Goal: Information Seeking & Learning: Learn about a topic

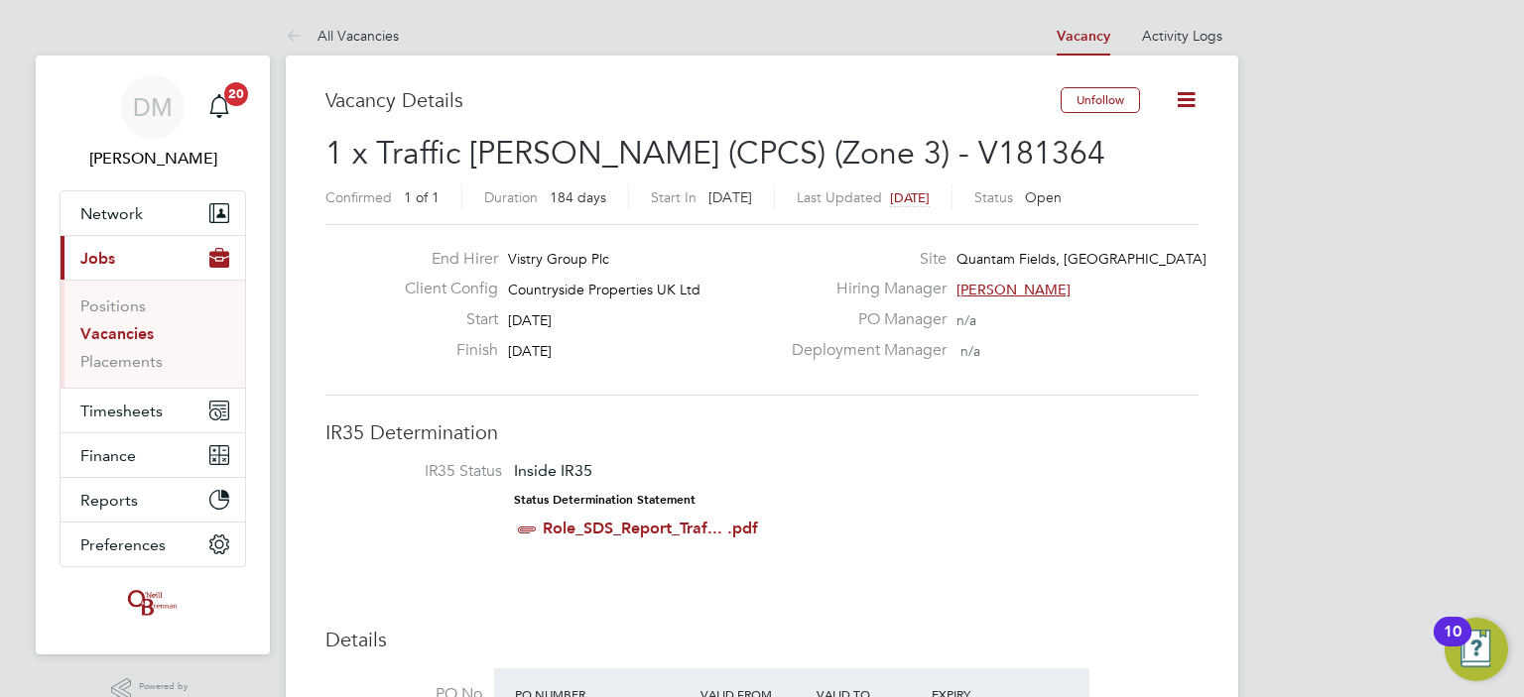
click at [116, 330] on link "Vacancies" at bounding box center [116, 333] width 73 height 19
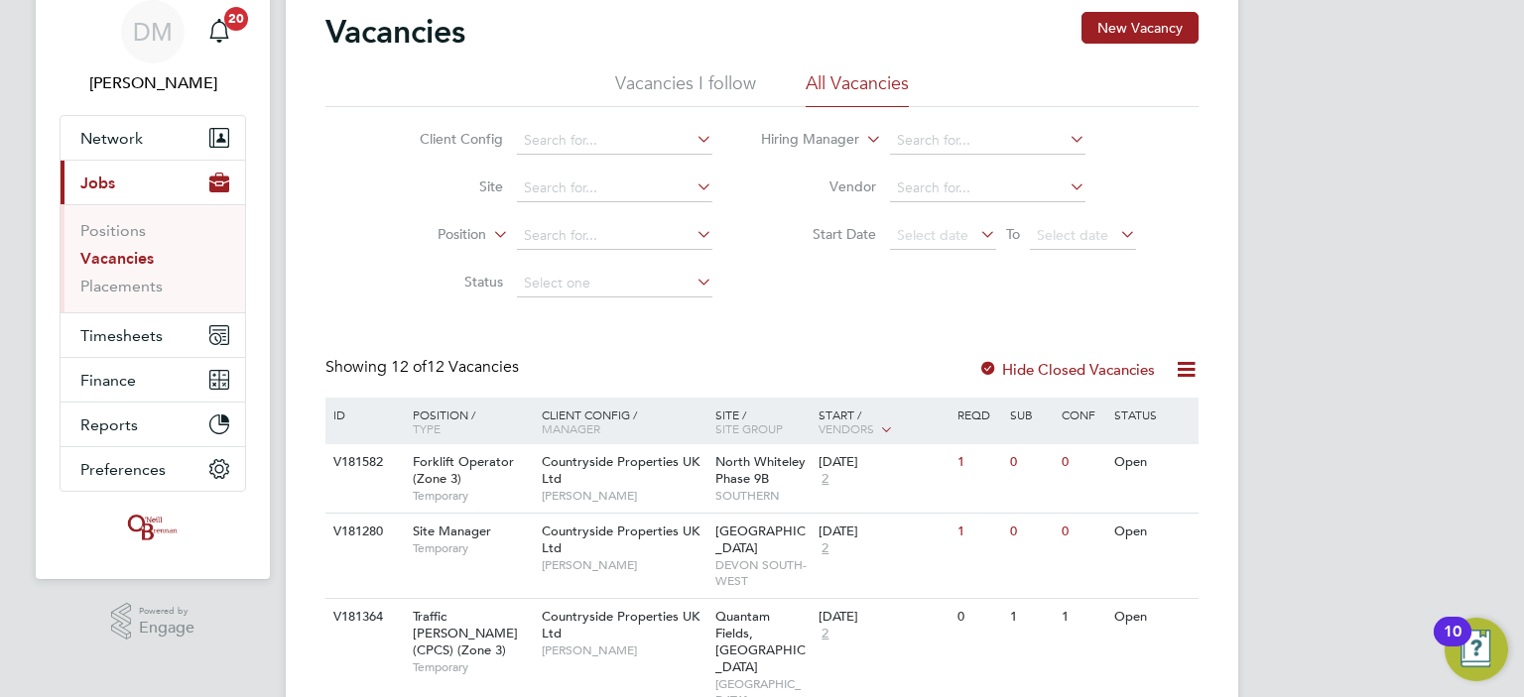
scroll to position [75, 0]
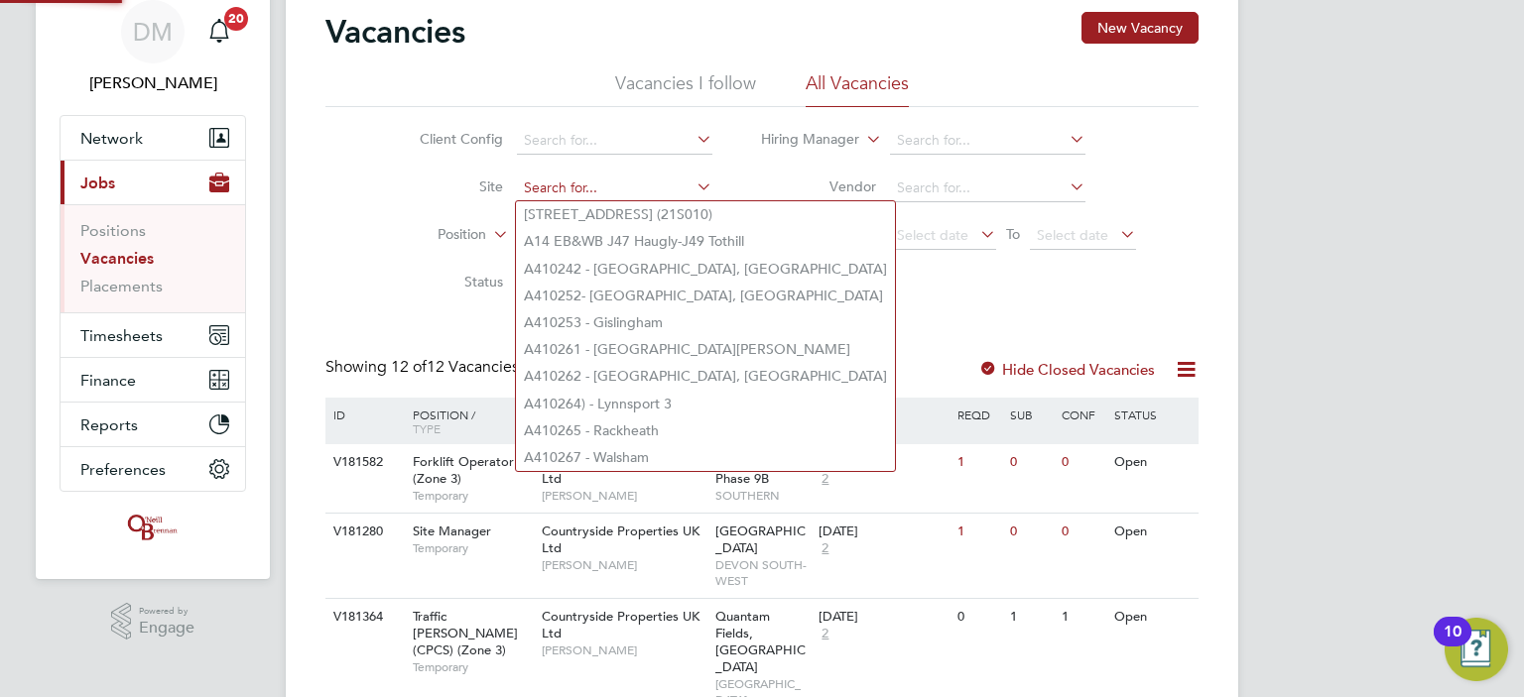
click at [549, 183] on input at bounding box center [614, 189] width 195 height 28
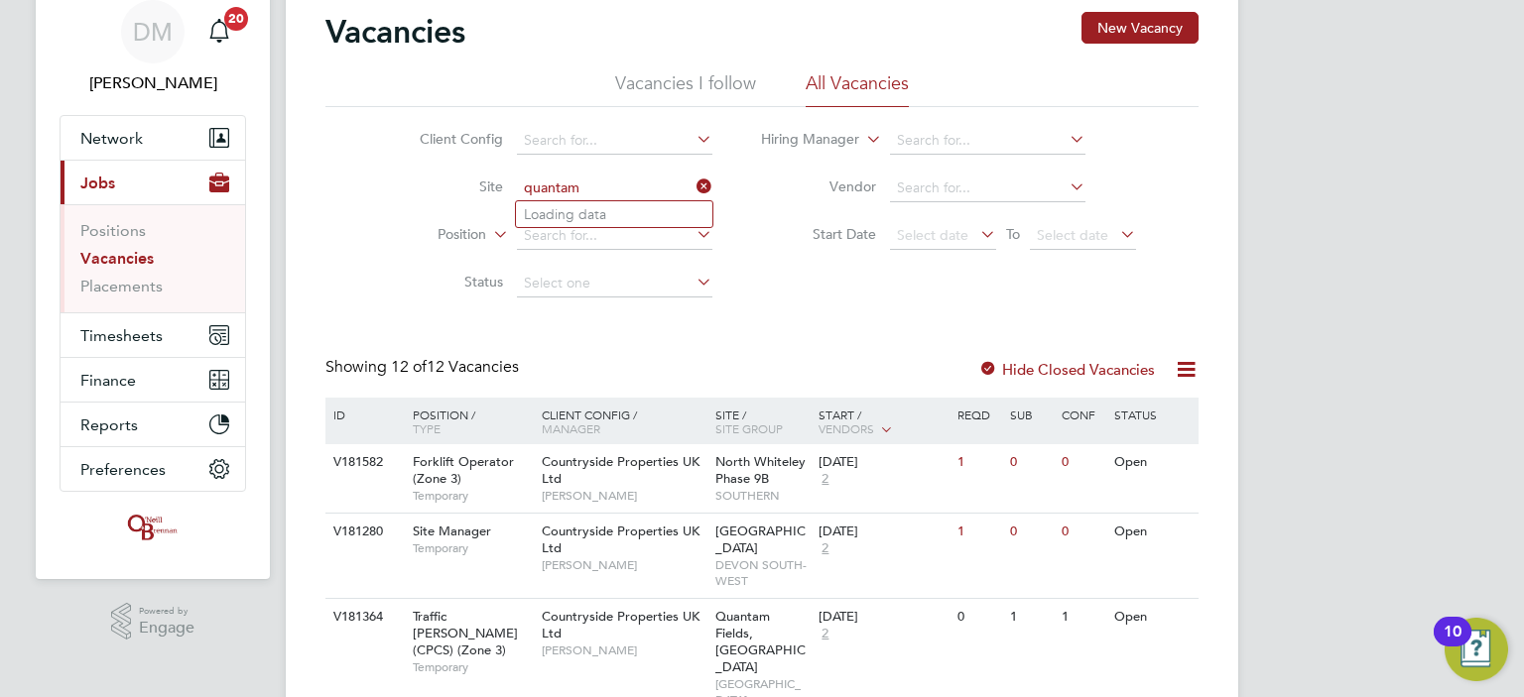
type input "55 Colmore Row (21S010)"
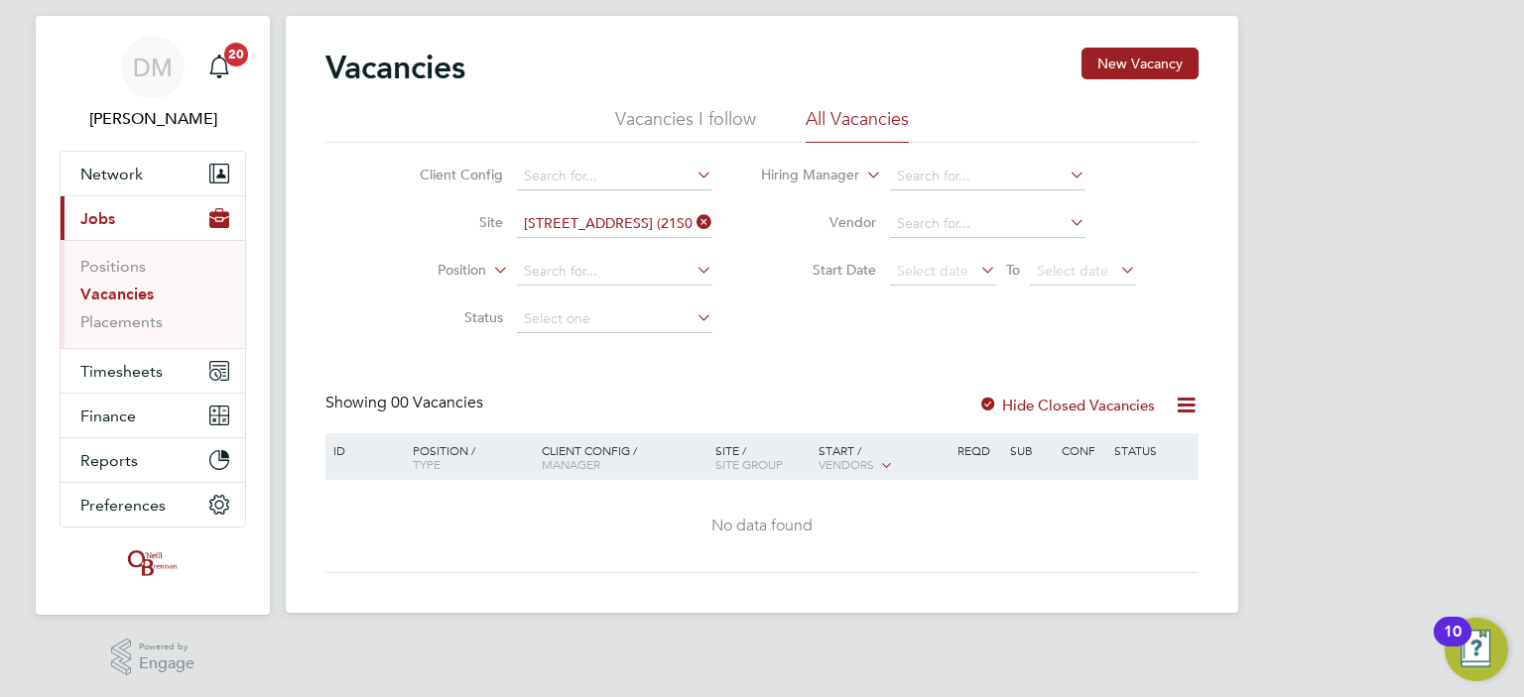
click at [692, 220] on icon at bounding box center [692, 222] width 0 height 28
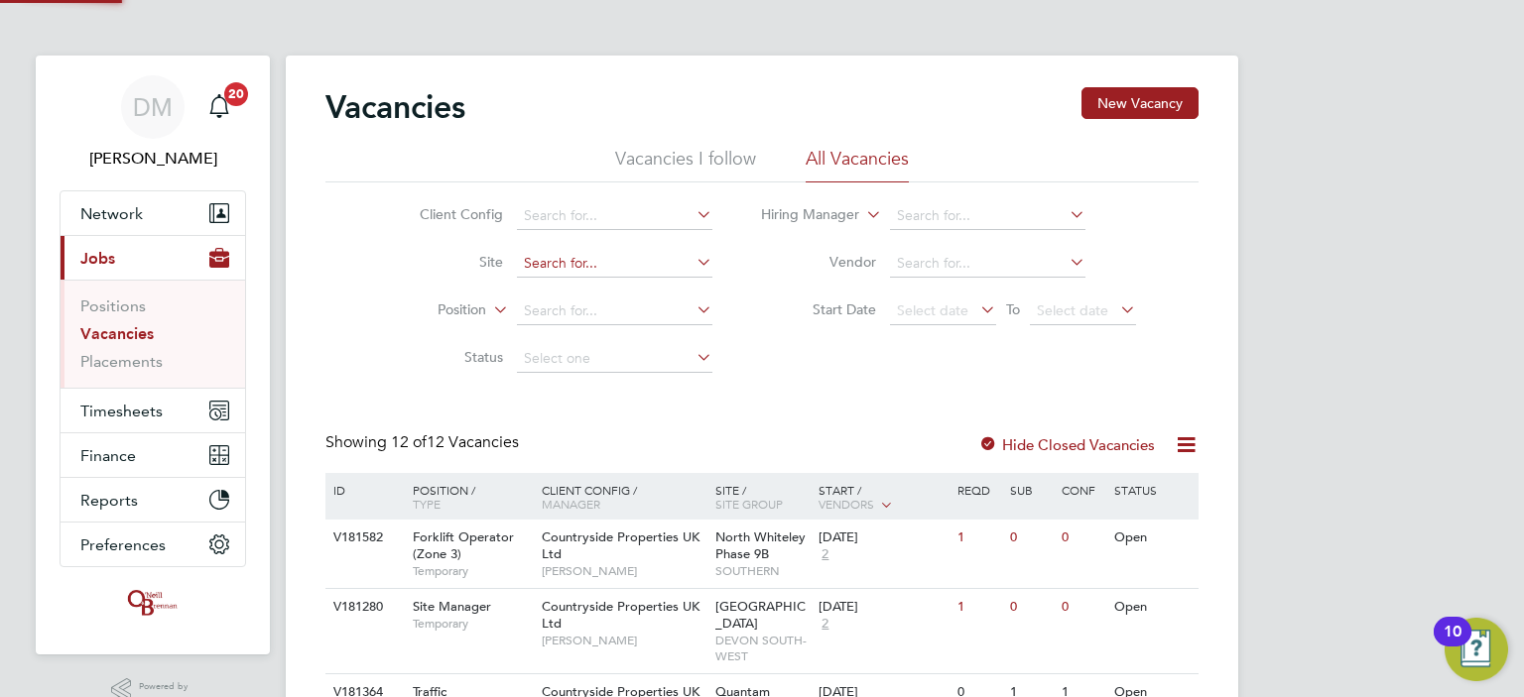
click at [569, 253] on input at bounding box center [614, 264] width 195 height 28
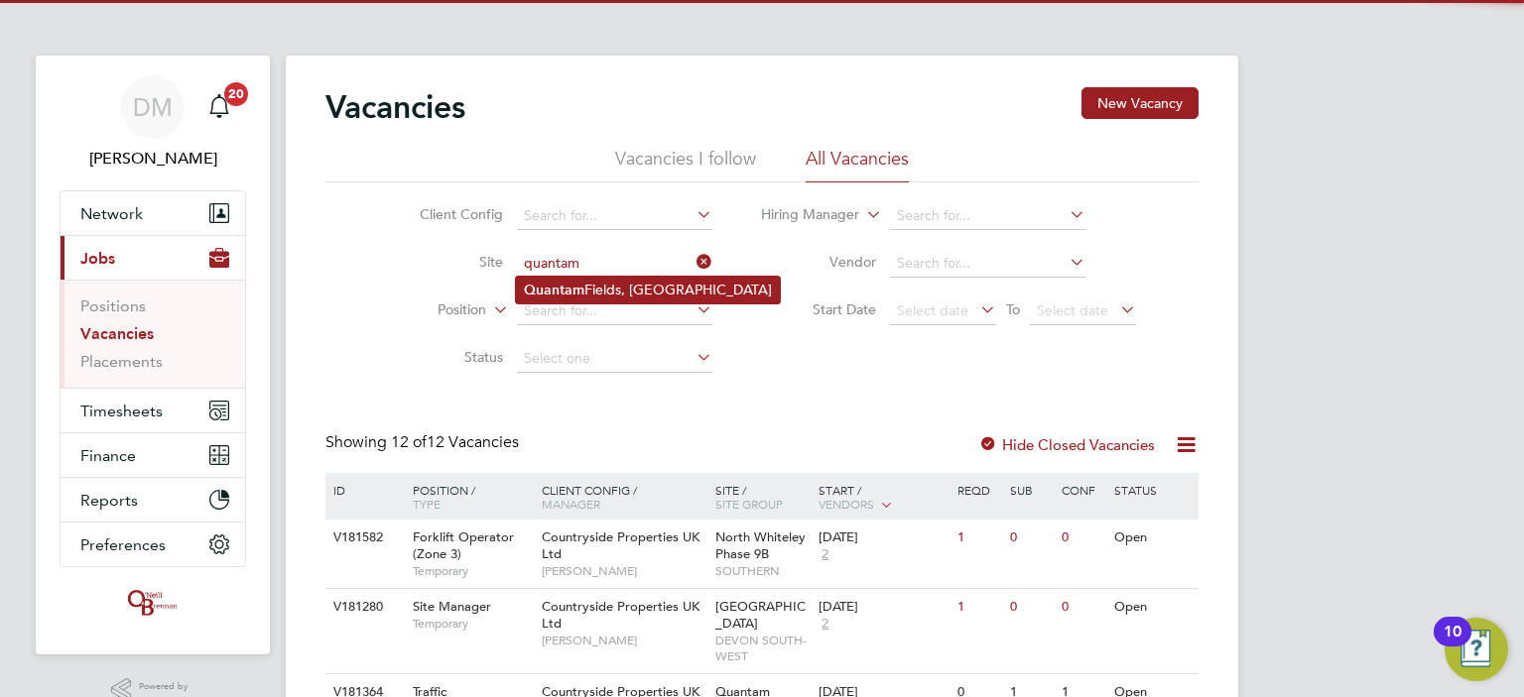
click at [585, 289] on li "Quantam Fields, Littleport" at bounding box center [648, 290] width 264 height 27
type input "Quantam Fields, [GEOGRAPHIC_DATA]"
